Goal: Transaction & Acquisition: Purchase product/service

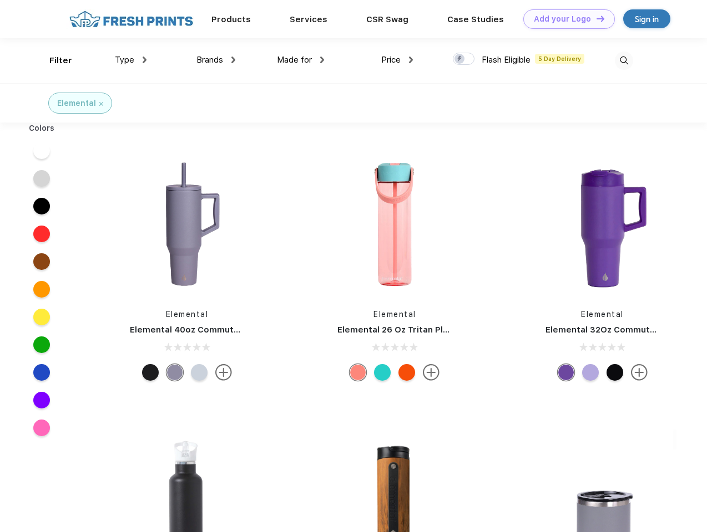
click at [565, 19] on link "Add your Logo Design Tool" at bounding box center [569, 18] width 92 height 19
click at [0, 0] on div "Design Tool" at bounding box center [0, 0] width 0 height 0
click at [595, 18] on link "Add your Logo Design Tool" at bounding box center [569, 18] width 92 height 19
click at [53, 60] on div "Filter" at bounding box center [60, 60] width 23 height 13
click at [131, 60] on span "Type" at bounding box center [124, 60] width 19 height 10
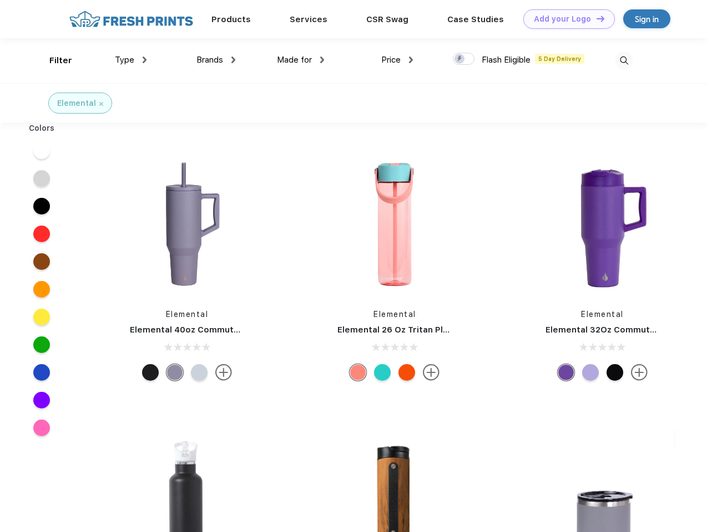
click at [216, 60] on span "Brands" at bounding box center [209, 60] width 27 height 10
click at [301, 60] on span "Made for" at bounding box center [294, 60] width 35 height 10
click at [397, 60] on span "Price" at bounding box center [390, 60] width 19 height 10
click at [464, 59] on div at bounding box center [464, 59] width 22 height 12
click at [460, 59] on input "checkbox" at bounding box center [456, 55] width 7 height 7
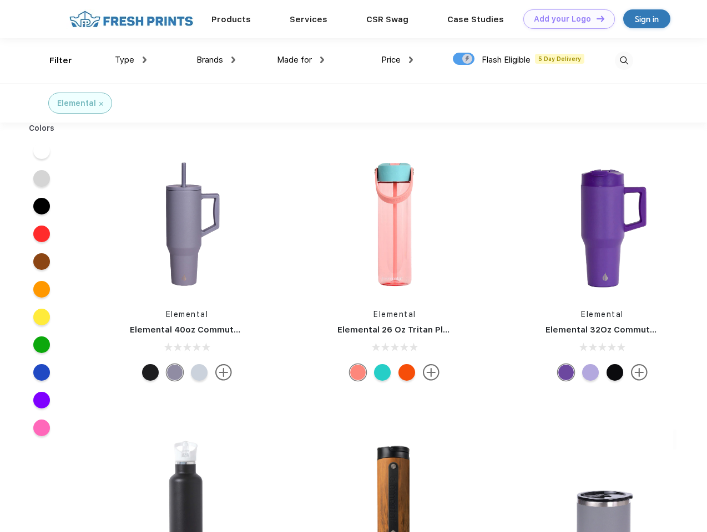
click at [623, 60] on img at bounding box center [623, 61] width 18 height 18
